Goal: Task Accomplishment & Management: Complete application form

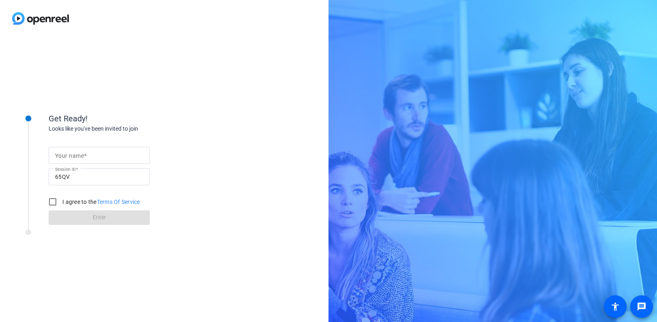
click at [88, 159] on input "Your name" at bounding box center [99, 156] width 88 height 10
click at [86, 154] on span at bounding box center [85, 156] width 3 height 6
click at [86, 154] on input "Your name" at bounding box center [99, 156] width 88 height 10
type input "[PERSON_NAME]"
click at [56, 205] on input "I agree to the Terms Of Service" at bounding box center [53, 202] width 16 height 16
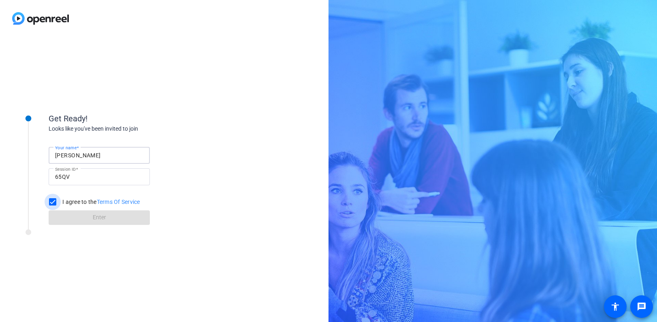
checkbox input "true"
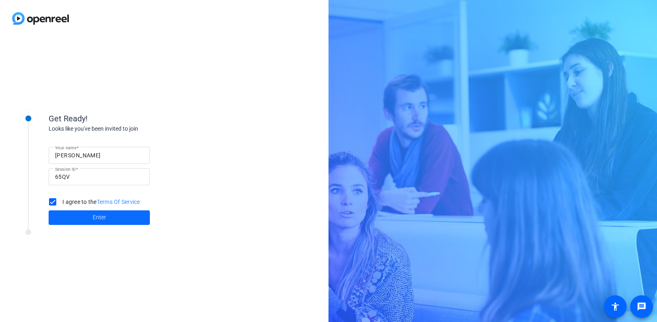
click at [70, 217] on span at bounding box center [99, 217] width 101 height 19
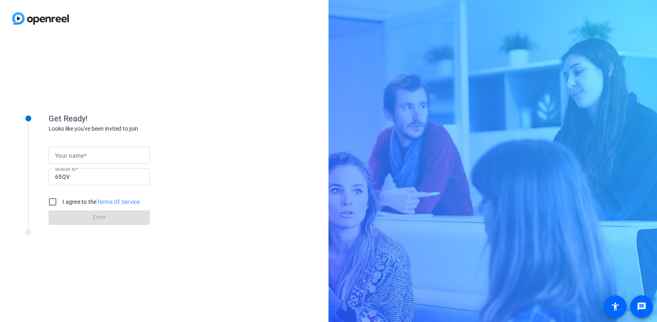
click at [69, 162] on div at bounding box center [99, 155] width 88 height 17
click at [70, 154] on input "Your name" at bounding box center [99, 156] width 88 height 10
type input "[PERSON_NAME]"
click at [52, 201] on input "I agree to the Terms Of Service" at bounding box center [53, 202] width 16 height 16
checkbox input "true"
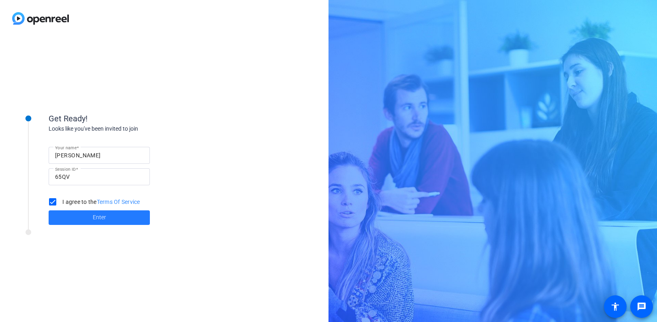
click at [86, 214] on span at bounding box center [99, 217] width 101 height 19
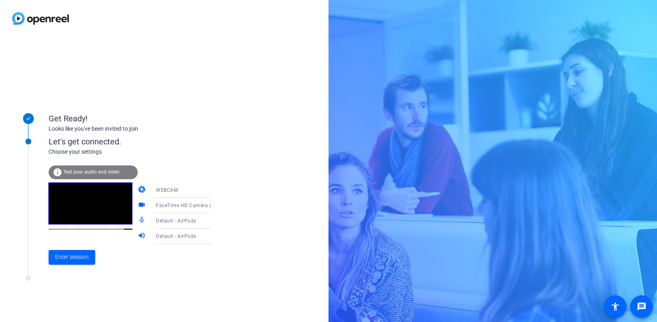
click at [181, 191] on div "WEBCAM" at bounding box center [186, 190] width 60 height 10
click at [200, 169] on div at bounding box center [328, 161] width 657 height 322
click at [75, 259] on span "Enter session" at bounding box center [72, 257] width 34 height 9
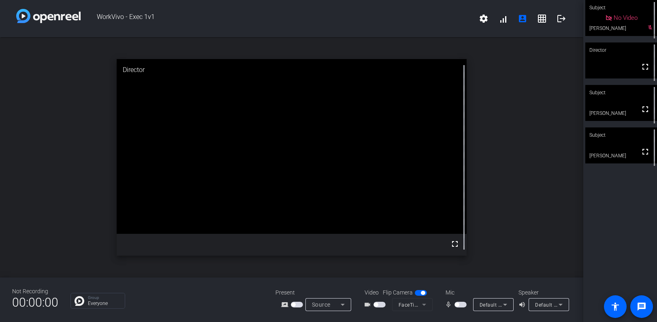
click at [6, 314] on div "Not Recording 00:00:00 Group Everyone Present screen_share_outline Source Video…" at bounding box center [291, 300] width 583 height 45
